Goal: Task Accomplishment & Management: Complete application form

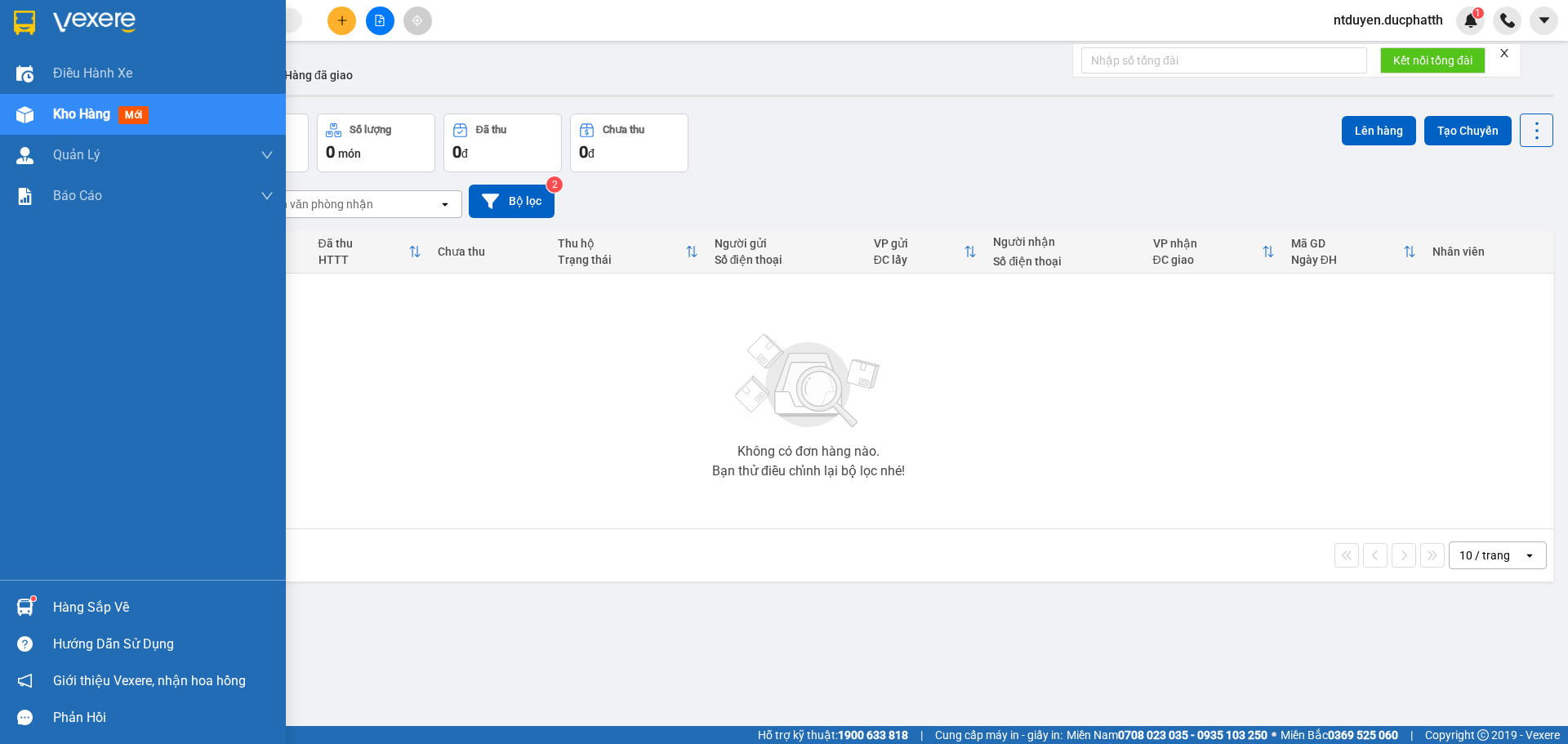
click at [39, 621] on div "Hàng sắp về" at bounding box center [143, 607] width 286 height 37
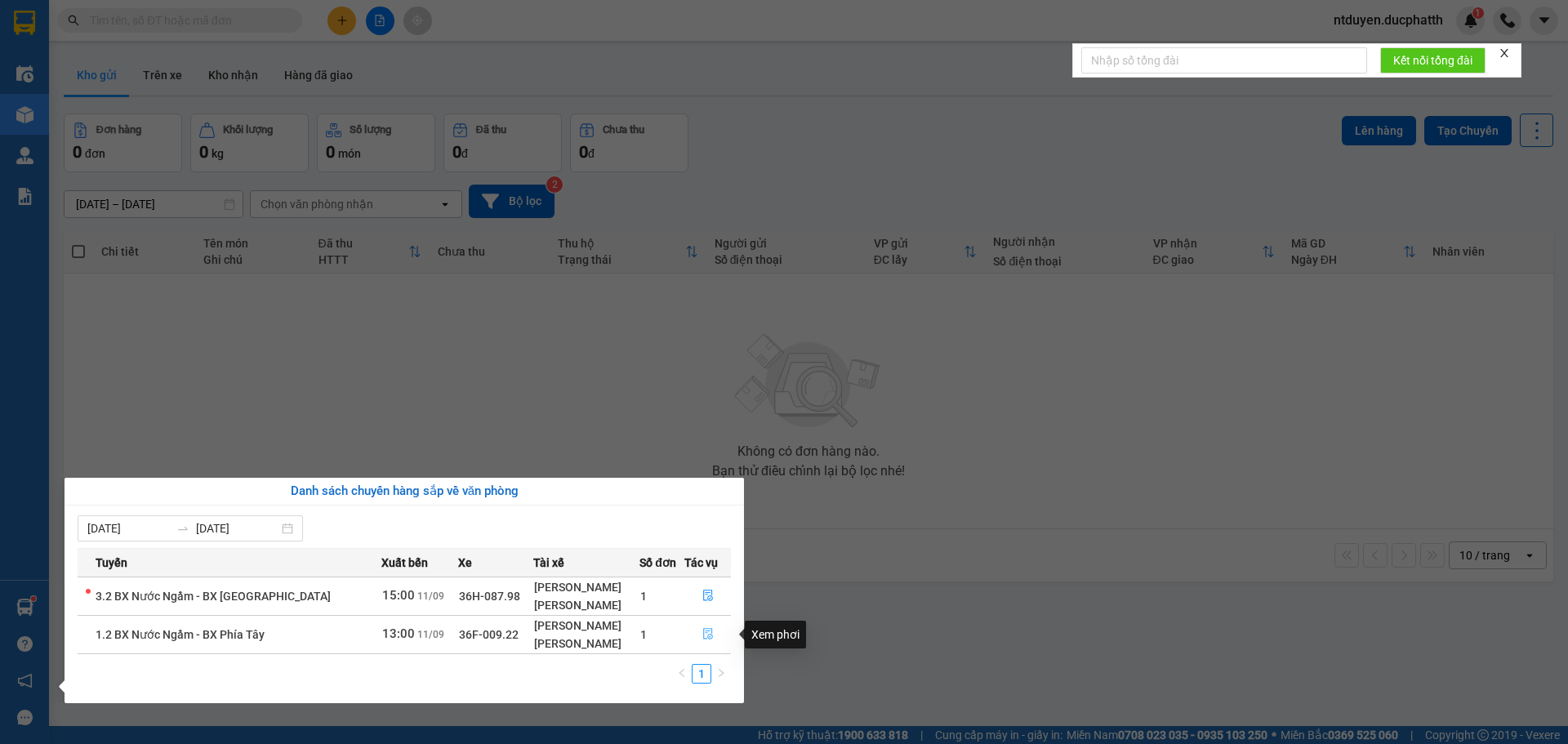
click at [702, 634] on icon "file-done" at bounding box center [708, 633] width 12 height 12
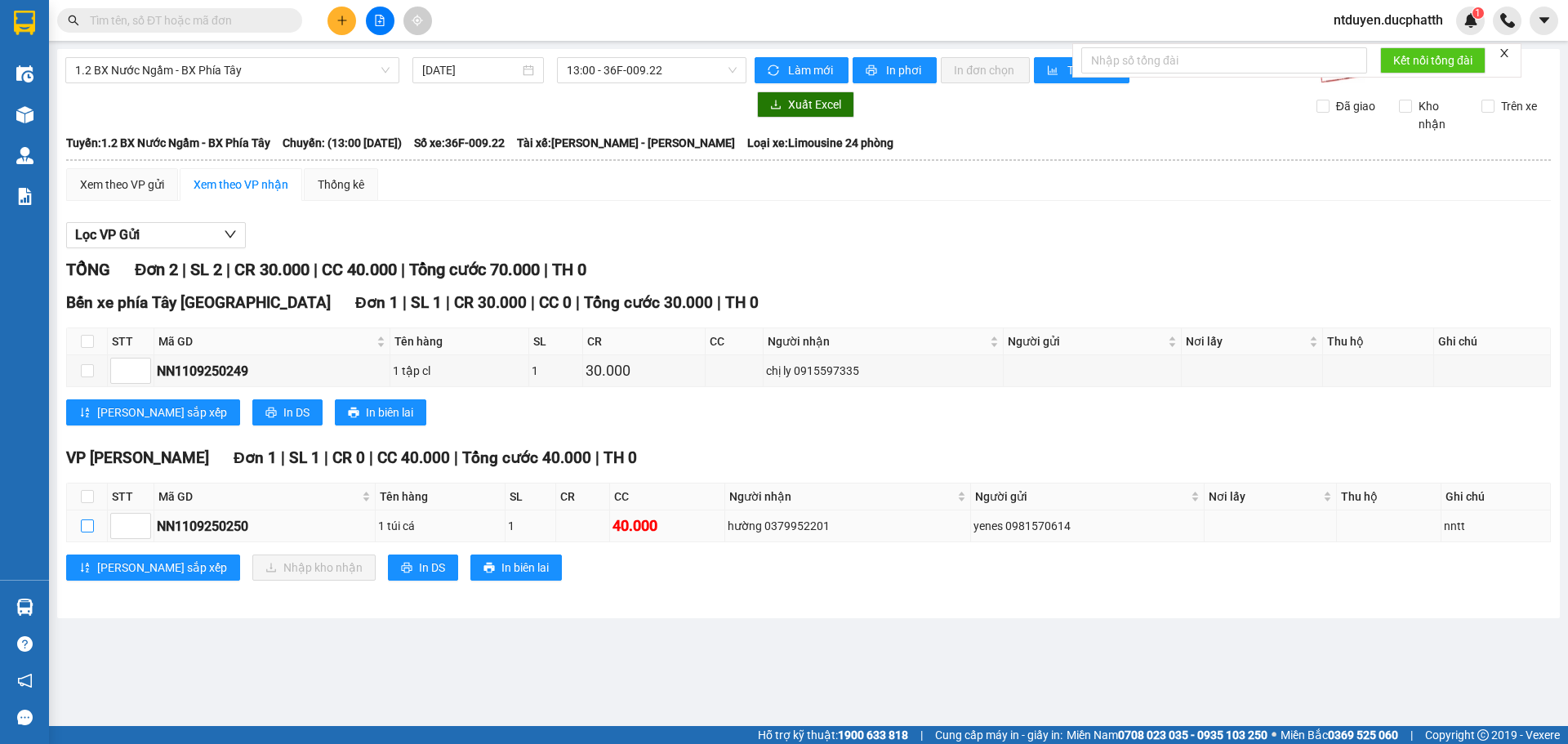
click at [83, 528] on input "checkbox" at bounding box center [87, 525] width 13 height 13
checkbox input "true"
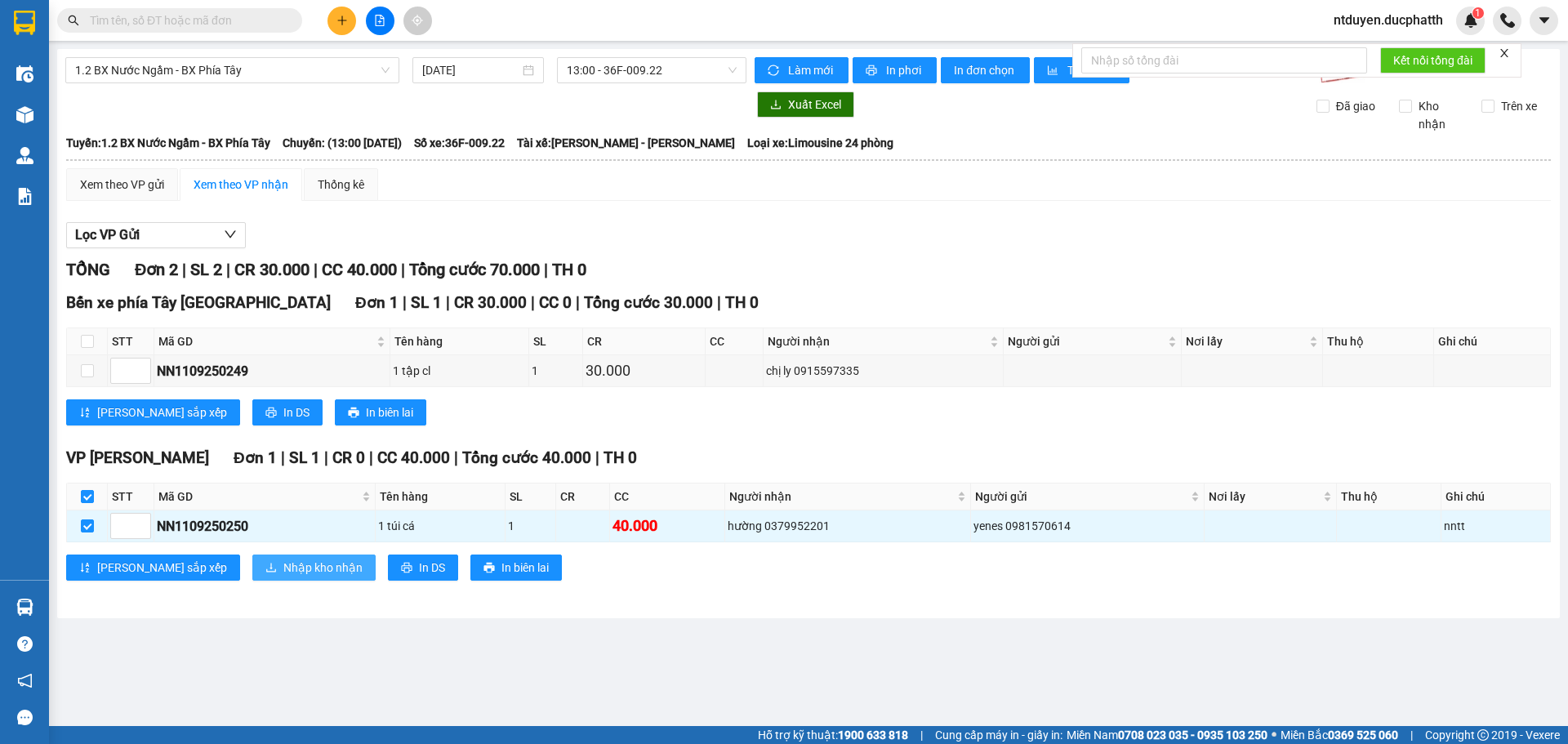
click at [284, 564] on span "Nhập kho nhận" at bounding box center [323, 567] width 79 height 18
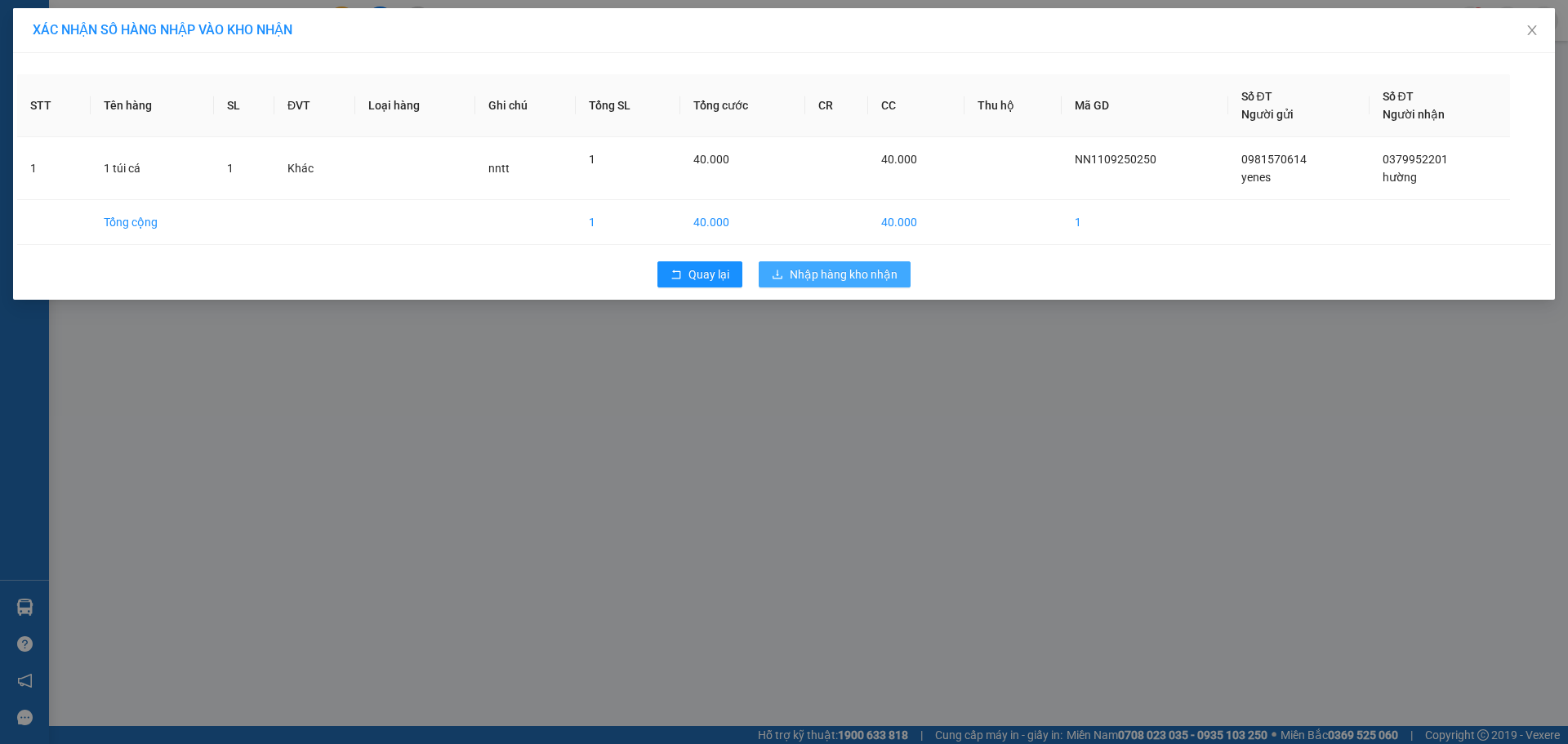
click at [841, 270] on span "Nhập hàng kho nhận" at bounding box center [843, 274] width 108 height 18
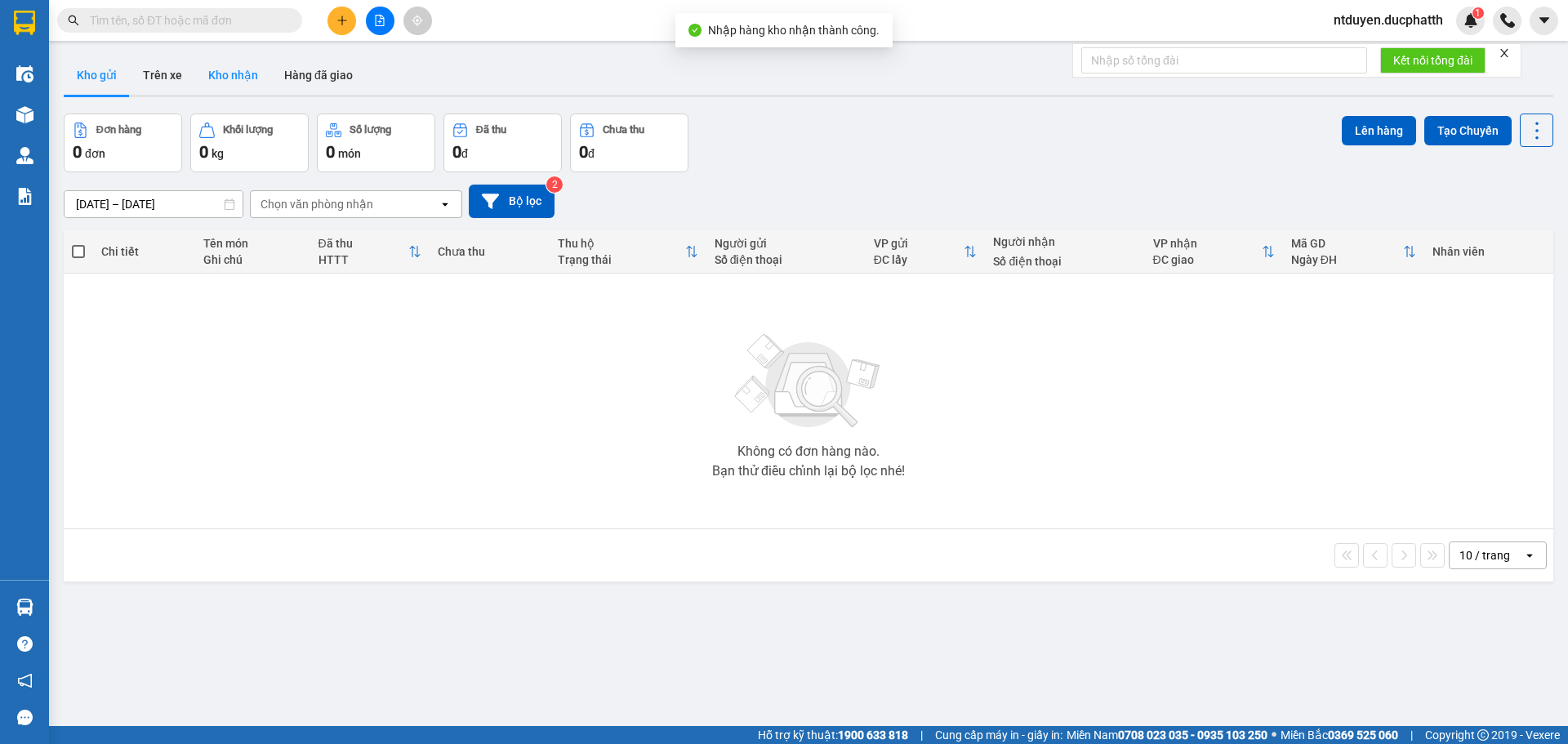
click at [195, 70] on button "Kho nhận" at bounding box center [233, 75] width 76 height 39
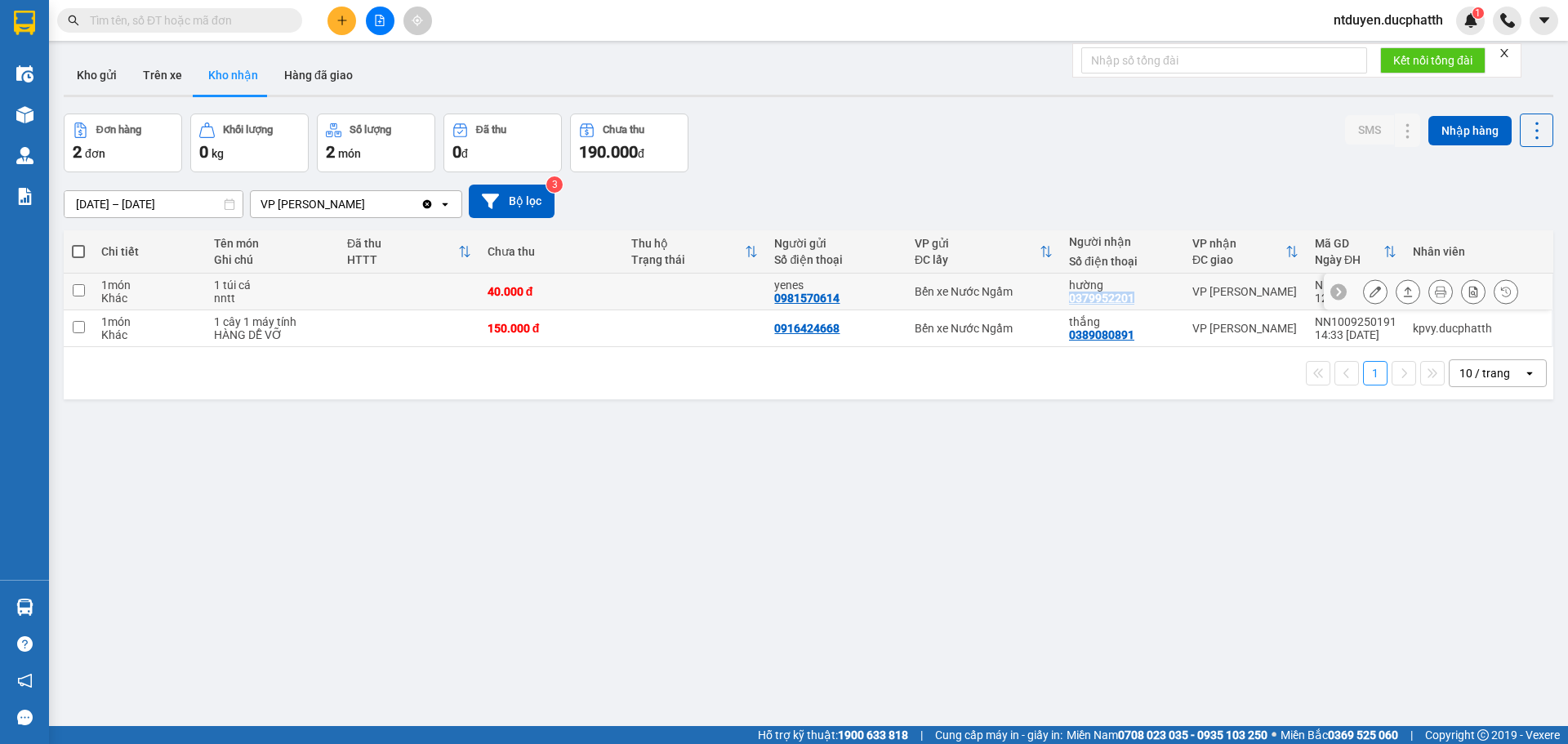
drag, startPoint x: 1062, startPoint y: 292, endPoint x: 1149, endPoint y: 299, distance: 87.3
click at [1149, 299] on td "hường 0379952201" at bounding box center [1123, 292] width 123 height 37
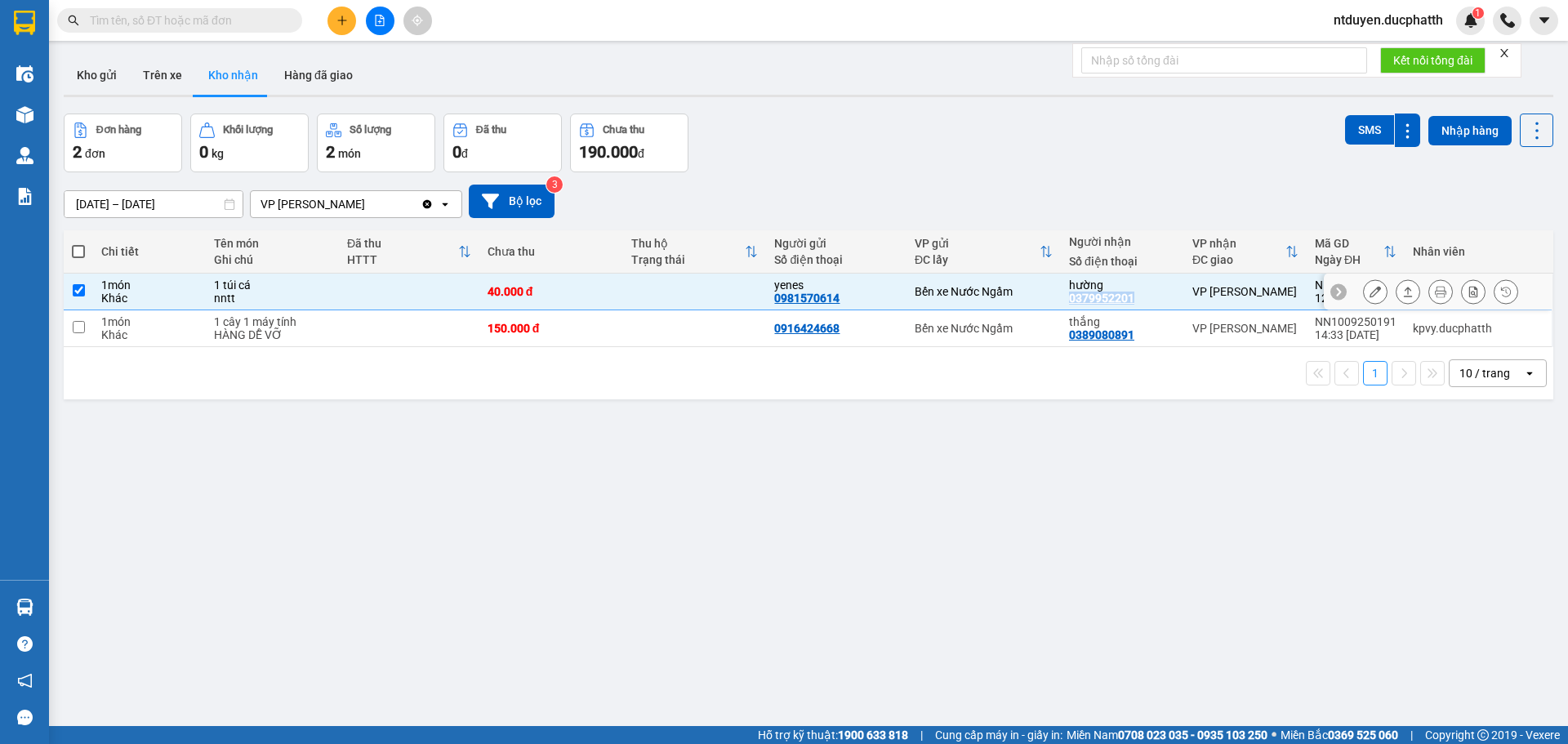
copy div "0379952201"
drag, startPoint x: 763, startPoint y: 293, endPoint x: 843, endPoint y: 304, distance: 80.8
click at [843, 304] on td "yenes 0981570614" at bounding box center [835, 292] width 140 height 37
checkbox input "false"
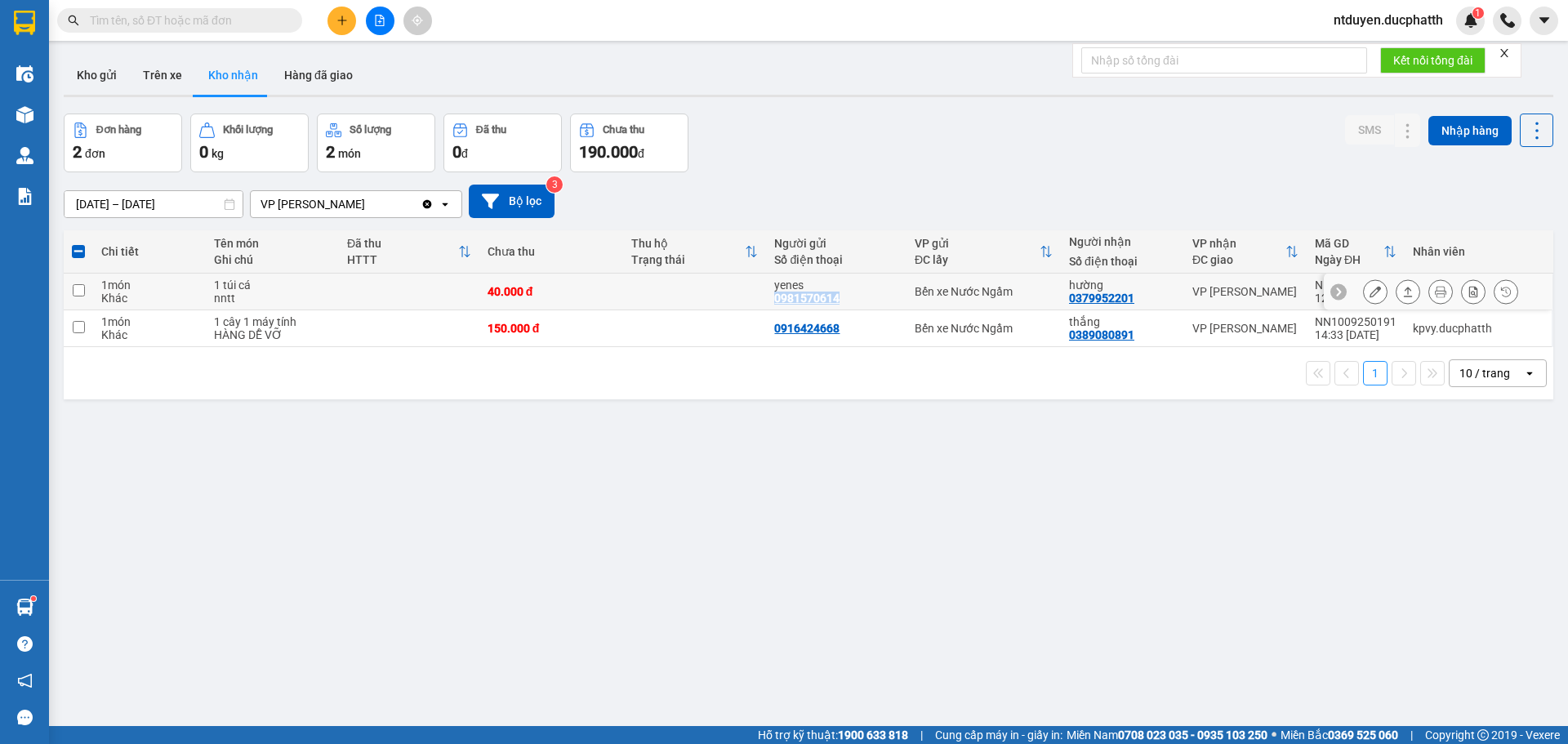
copy div "0981570614"
click at [1370, 297] on icon at bounding box center [1375, 291] width 12 height 12
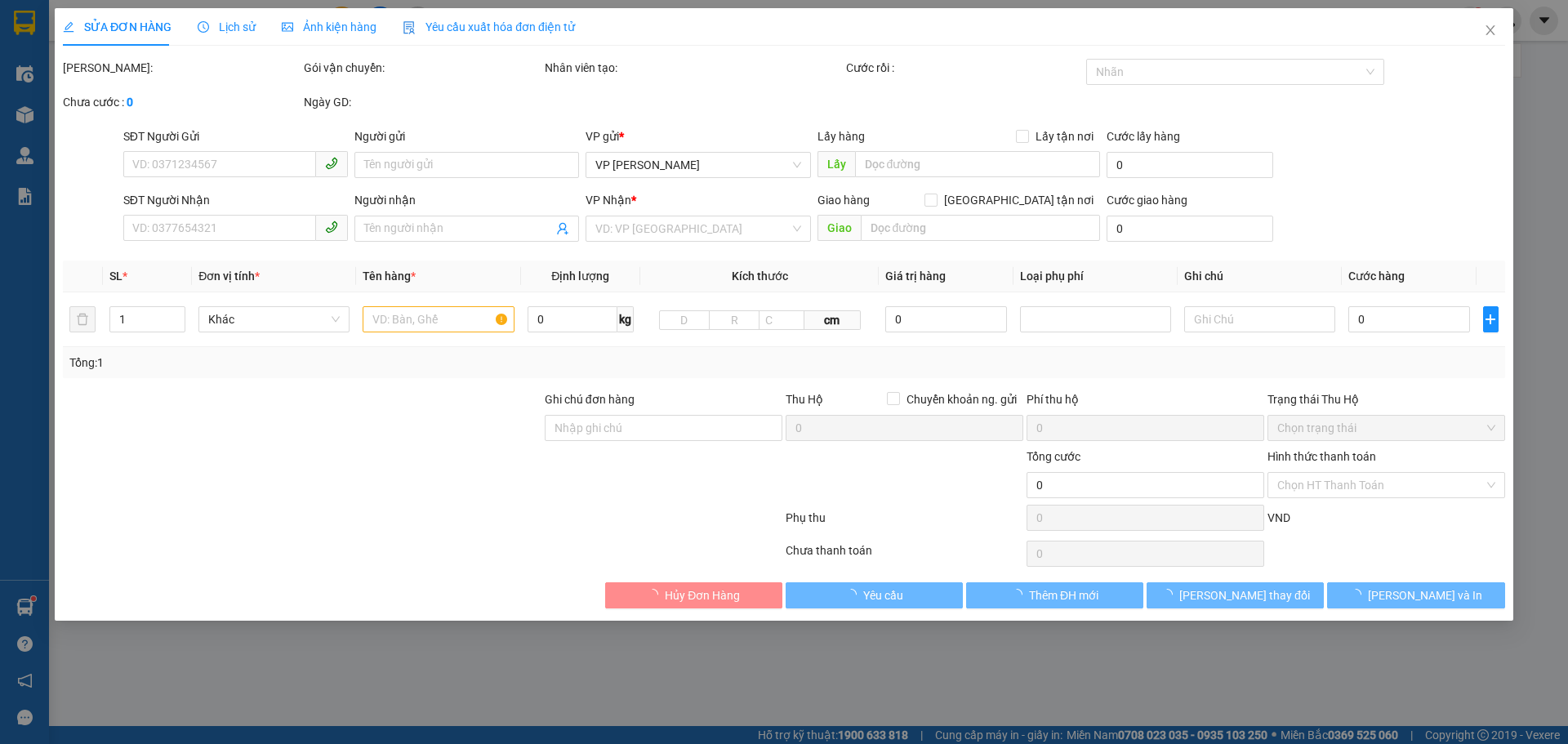
type input "0981570614"
type input "yenes"
type input "0379952201"
type input "hường"
type input "nntt"
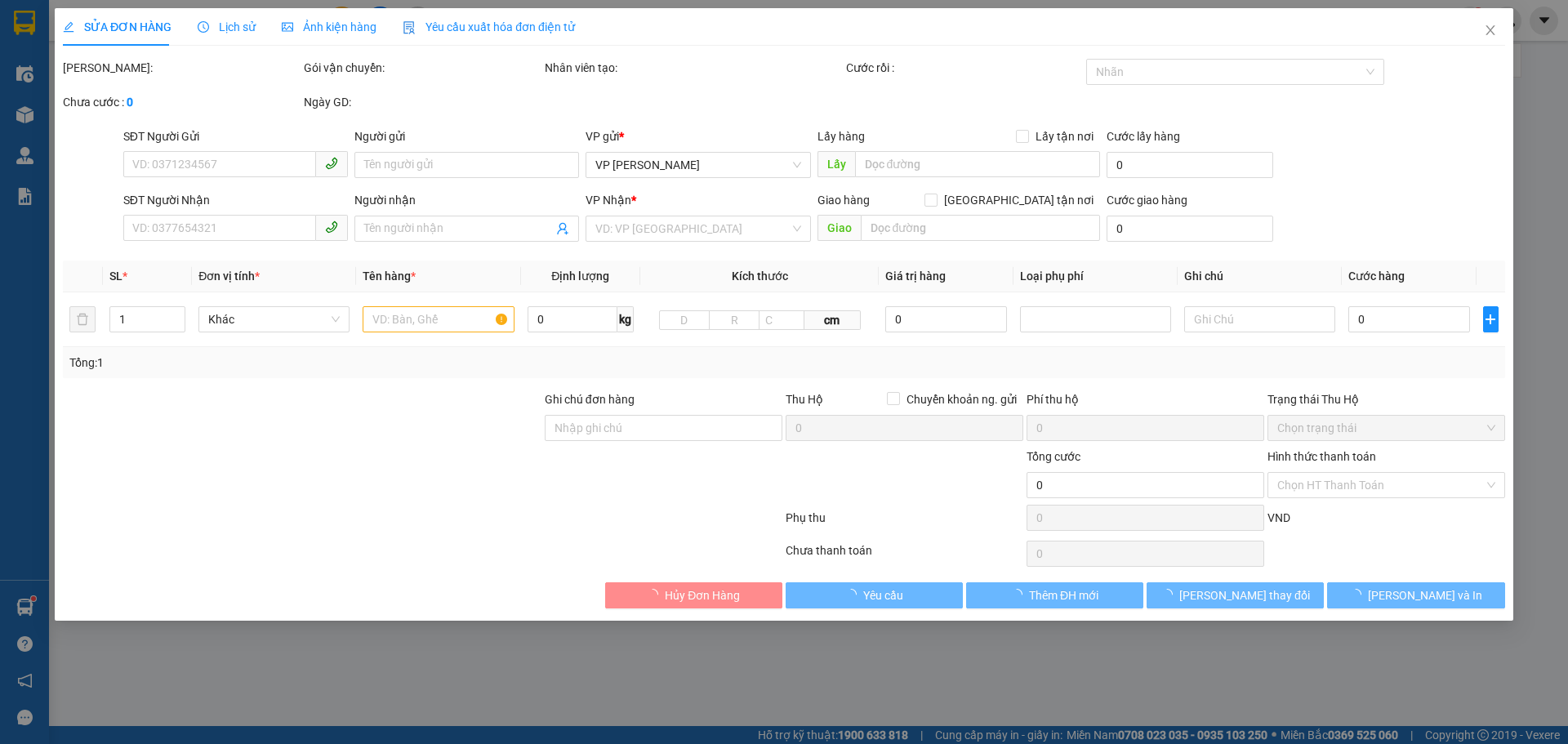
type input "40.000"
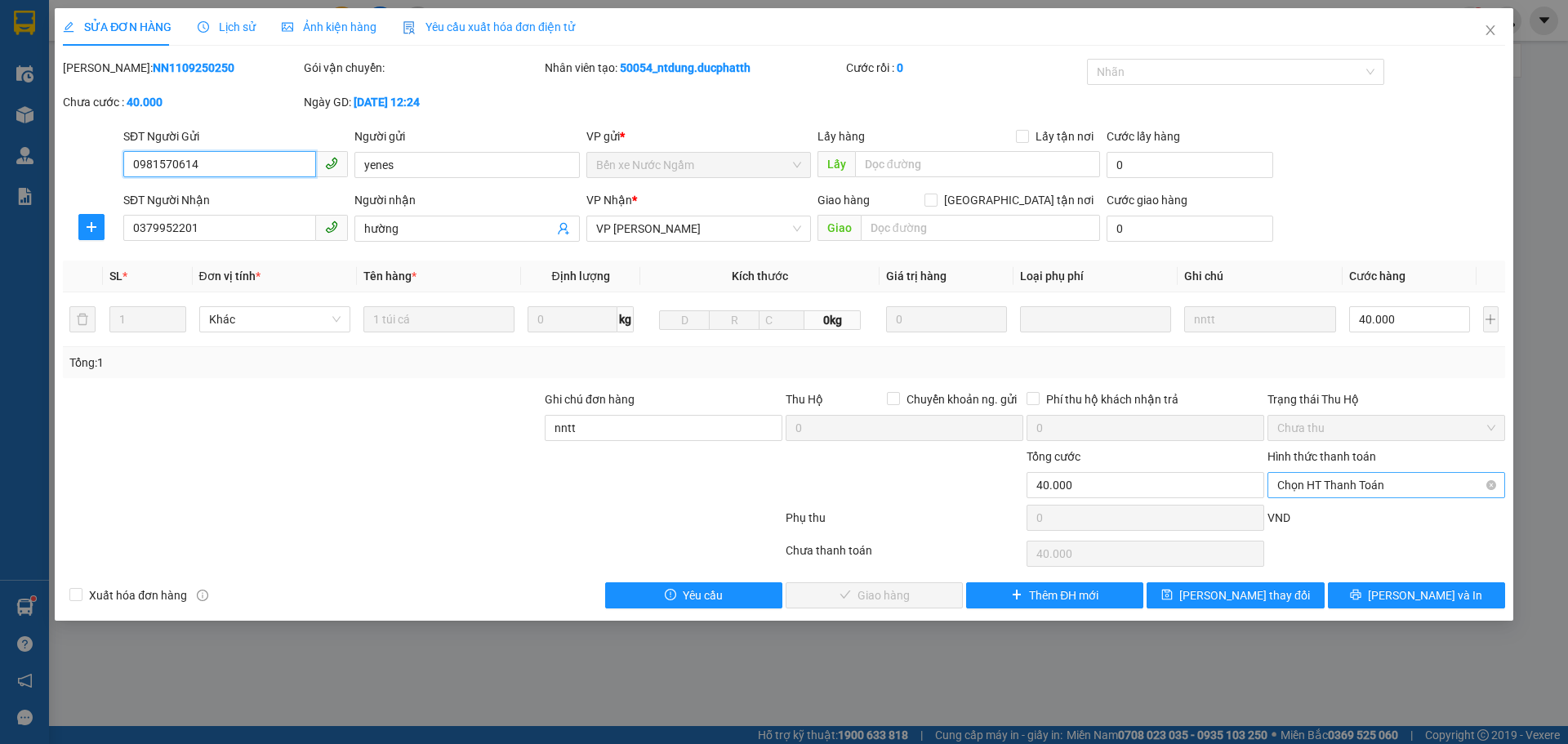
click at [1401, 491] on span "Chọn HT Thanh Toán" at bounding box center [1386, 484] width 218 height 24
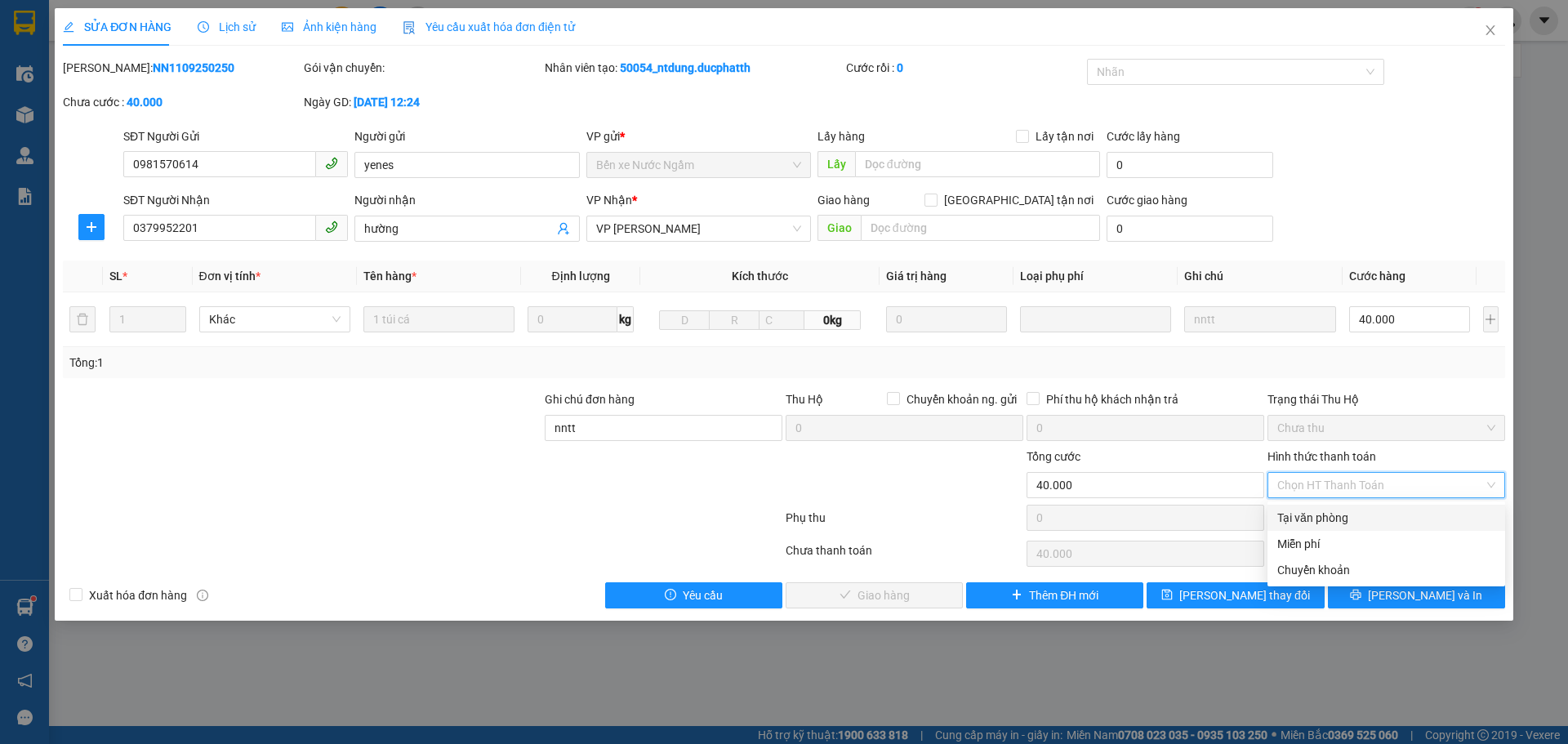
click at [1374, 514] on div "Tại văn phòng" at bounding box center [1386, 517] width 218 height 18
type input "0"
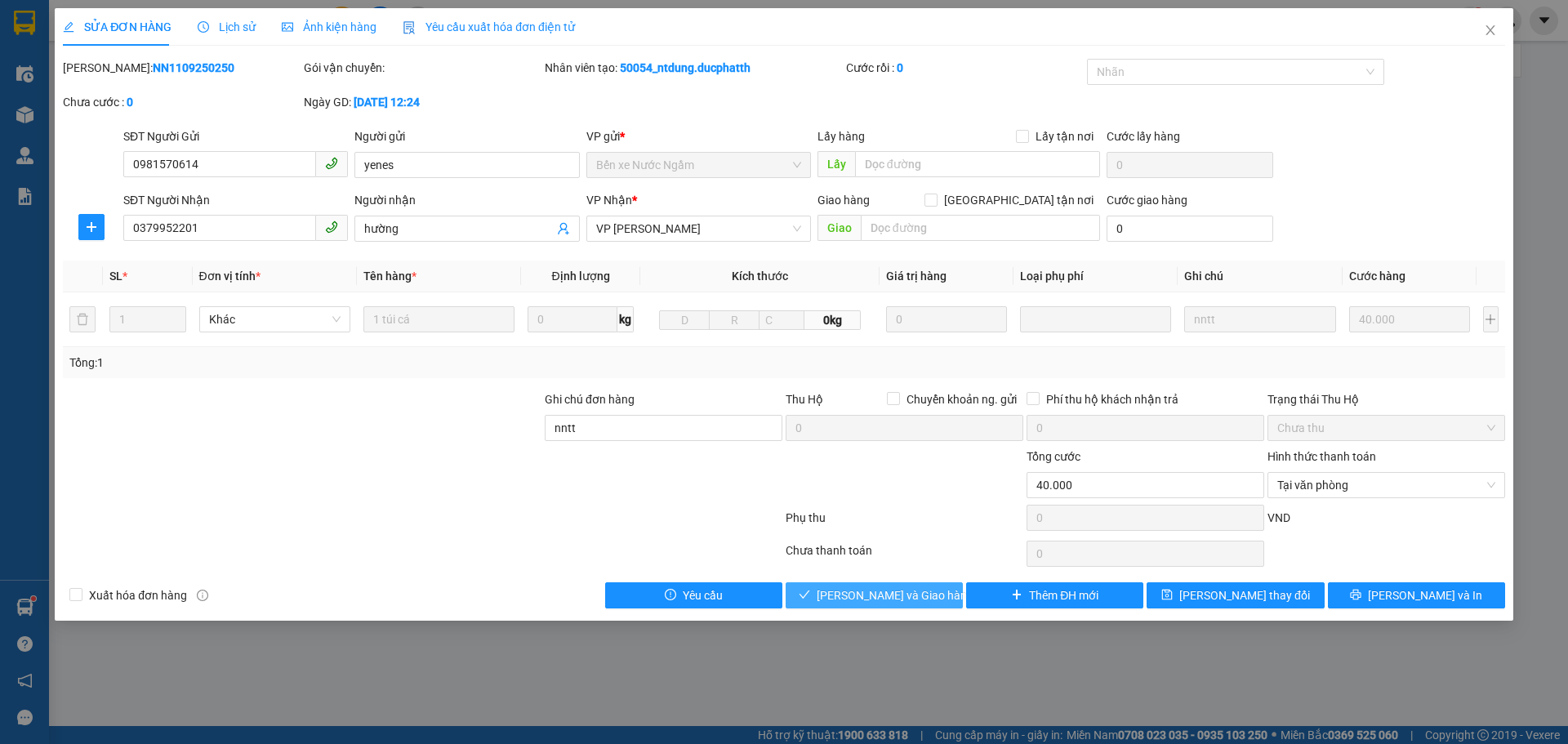
click at [869, 594] on span "[PERSON_NAME] và Giao hàng" at bounding box center [895, 595] width 157 height 18
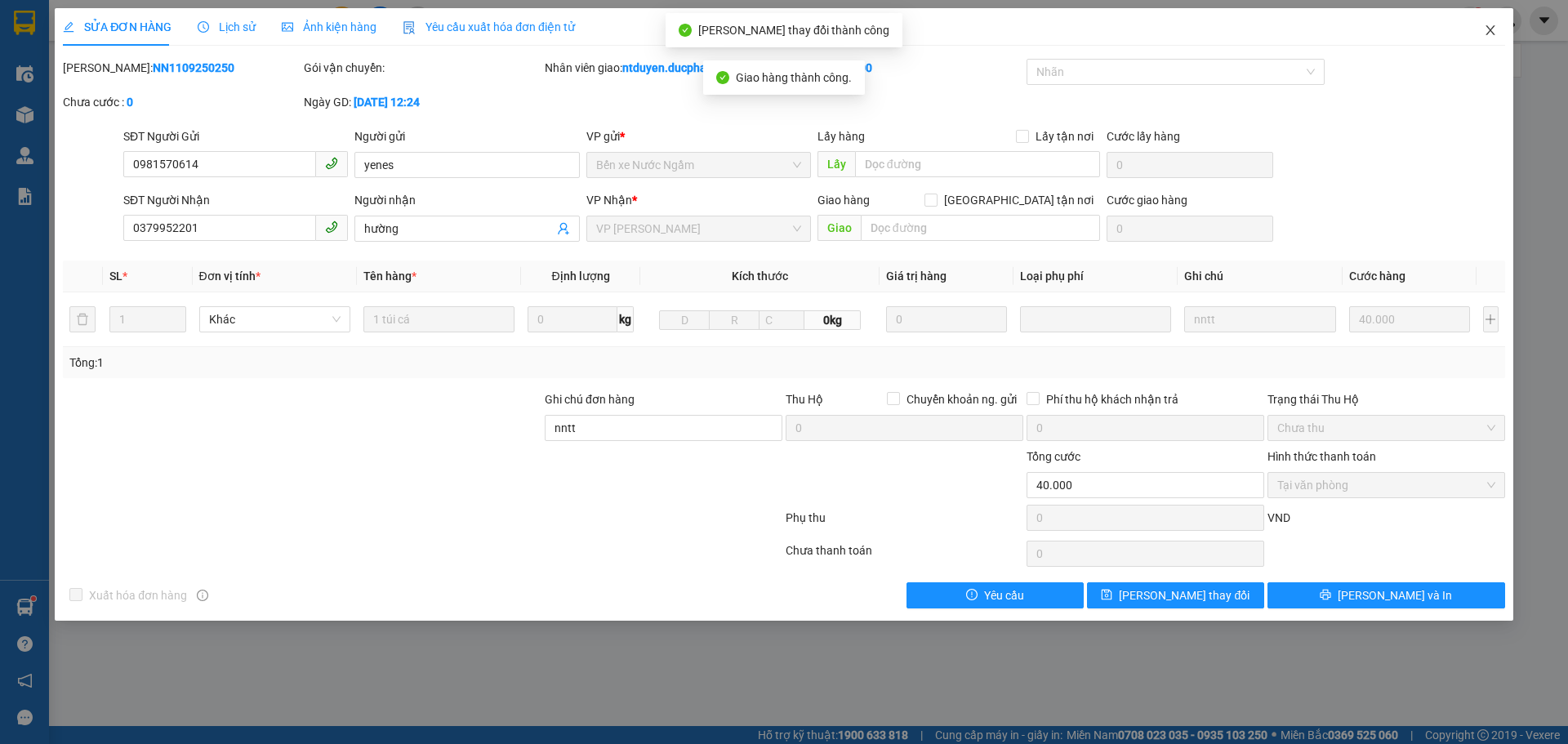
click at [1493, 33] on icon "close" at bounding box center [1490, 30] width 13 height 13
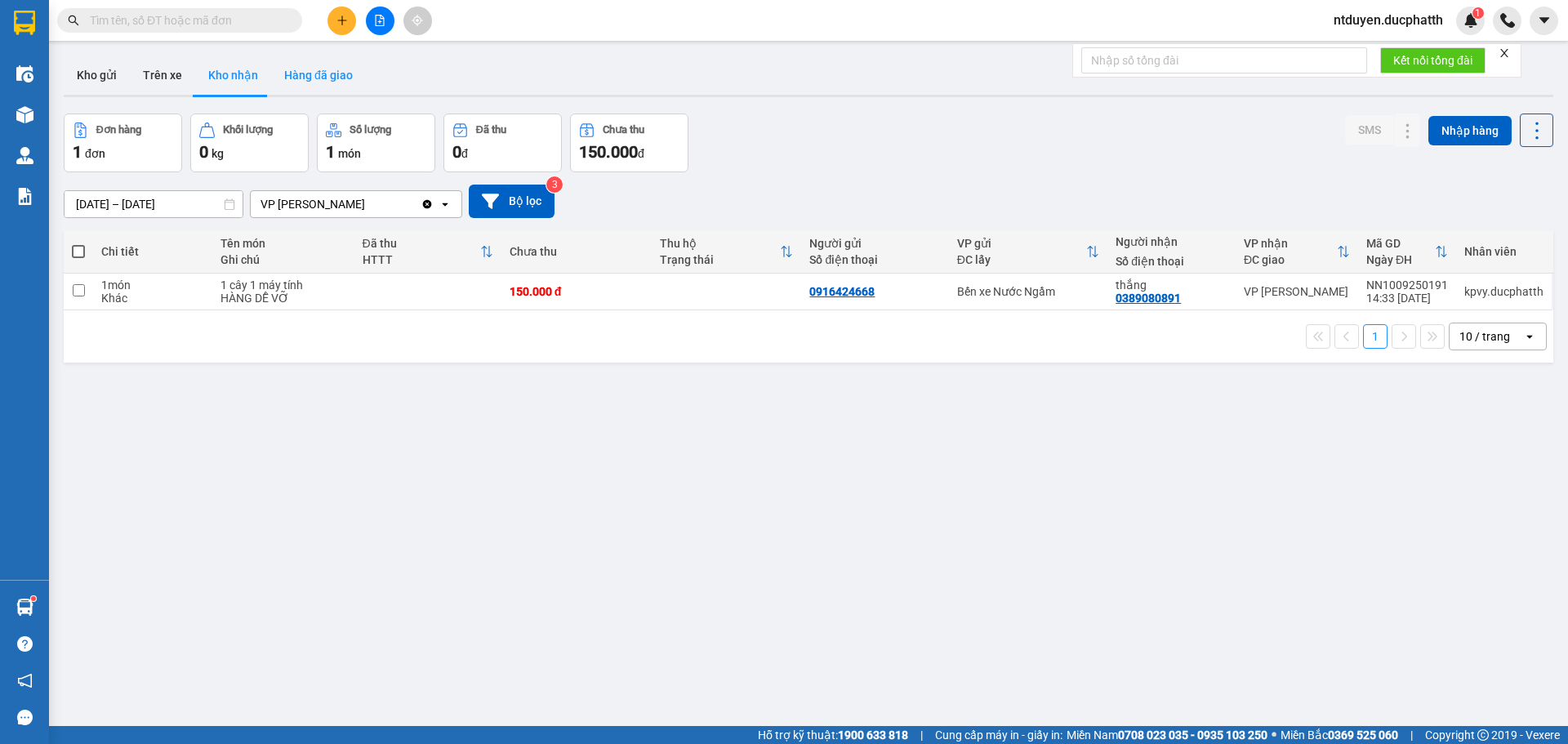
click at [293, 62] on button "Hàng đã giao" at bounding box center [319, 75] width 95 height 39
